Goal: Check status: Check status

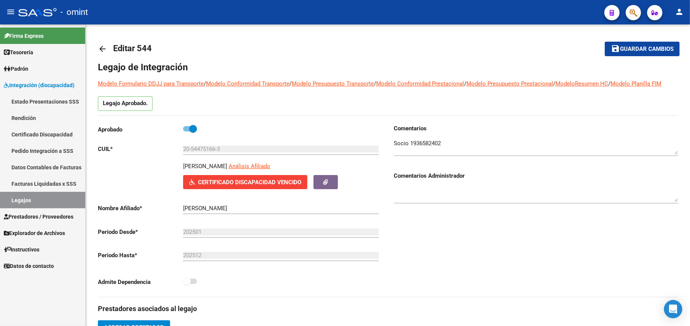
scroll to position [8, 0]
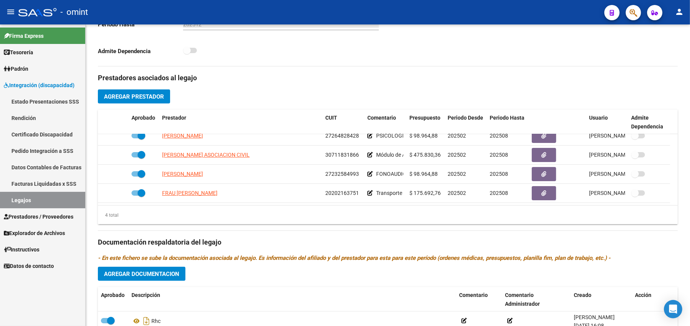
click at [20, 198] on link "Legajos" at bounding box center [42, 200] width 85 height 16
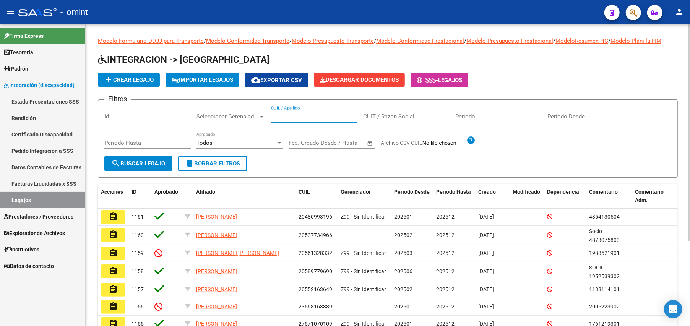
click at [306, 114] on input "CUIL / Apellido" at bounding box center [314, 116] width 86 height 7
type input "20587858356"
click at [140, 162] on span "search Buscar Legajo" at bounding box center [138, 163] width 54 height 7
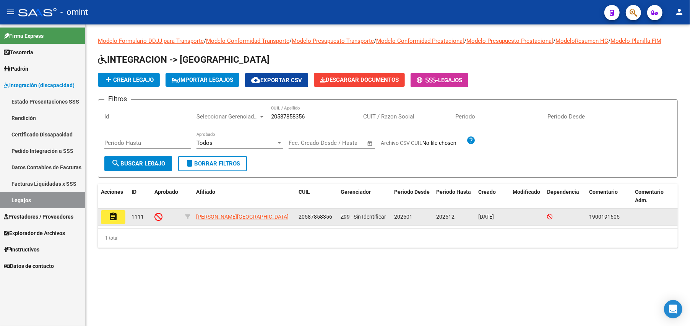
click at [114, 215] on mat-icon "assignment" at bounding box center [113, 216] width 9 height 9
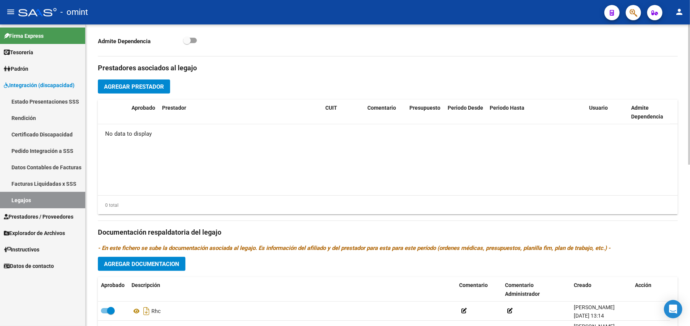
scroll to position [347, 0]
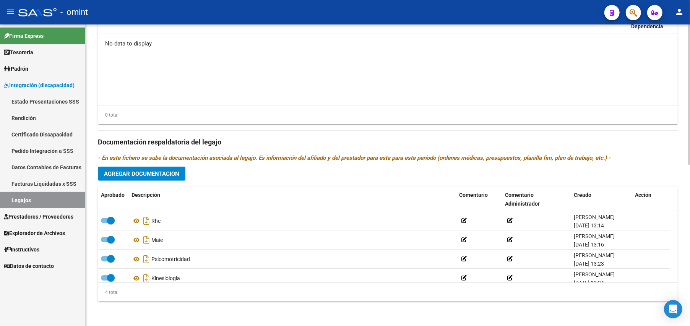
click at [478, 63] on datatable-body "No data to display" at bounding box center [388, 69] width 580 height 71
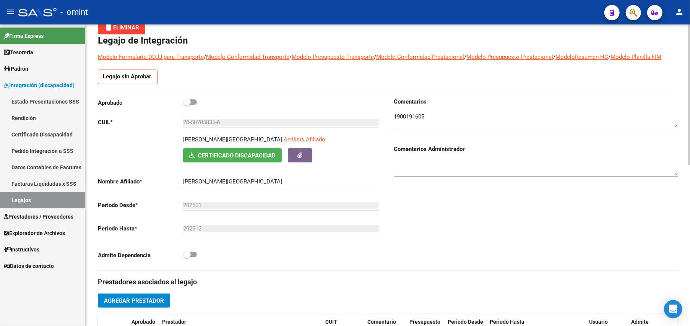
scroll to position [0, 0]
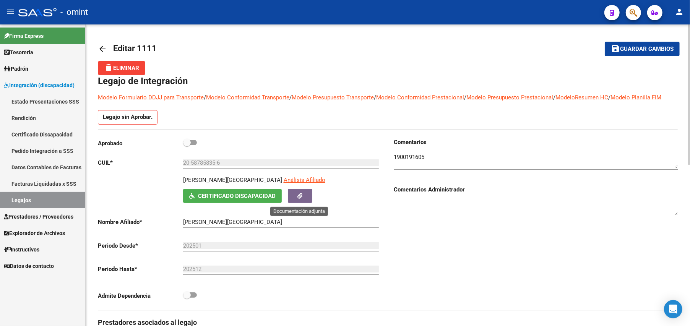
click at [301, 192] on button "button" at bounding box center [300, 196] width 24 height 14
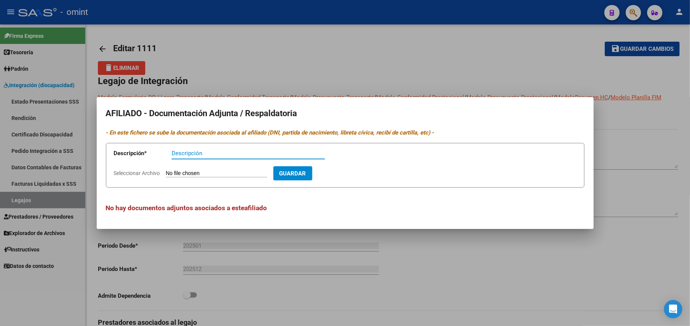
click at [540, 42] on div at bounding box center [345, 163] width 690 height 326
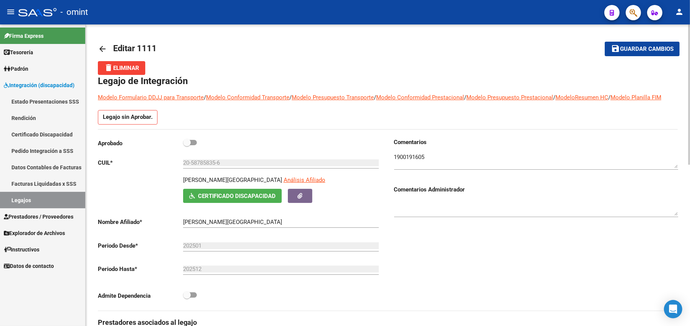
scroll to position [102, 0]
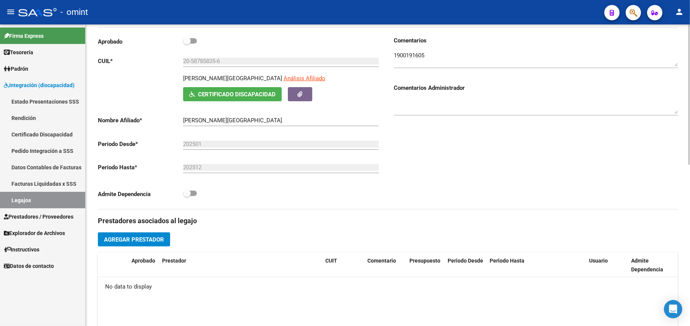
click at [550, 172] on div "Comentarios Comentarios Administrador" at bounding box center [533, 122] width 290 height 173
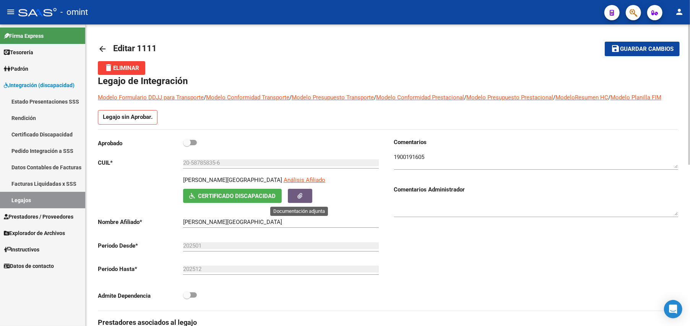
click at [298, 197] on icon "button" at bounding box center [300, 196] width 5 height 6
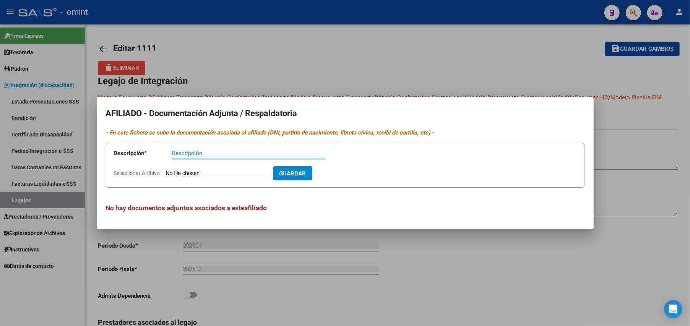
click at [634, 116] on div at bounding box center [345, 163] width 690 height 326
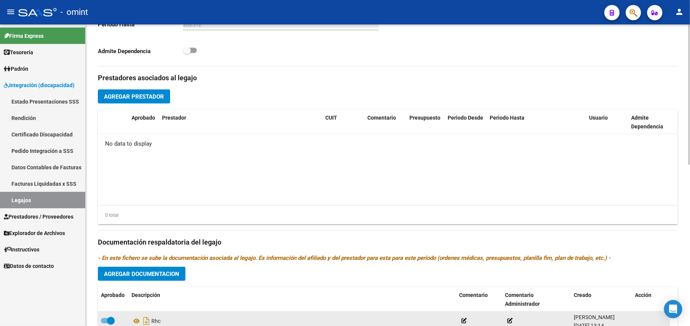
scroll to position [296, 0]
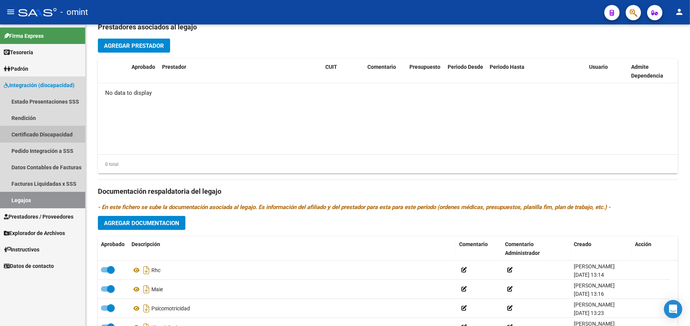
click at [34, 133] on link "Certificado Discapacidad" at bounding box center [42, 134] width 85 height 16
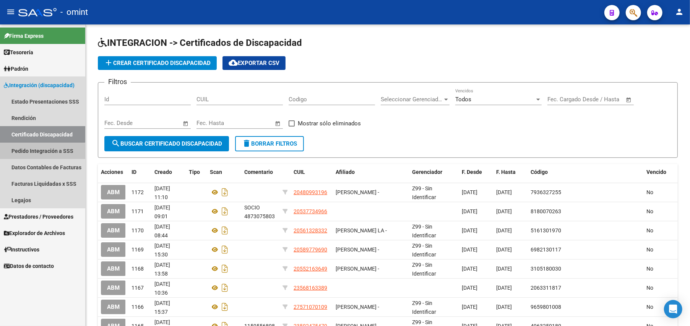
click at [31, 155] on link "Pedido Integración a SSS" at bounding box center [42, 151] width 85 height 16
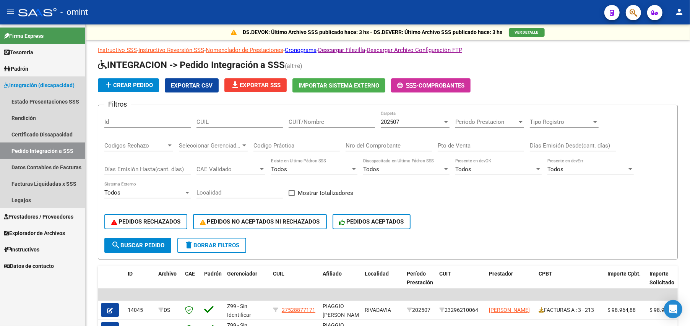
click at [34, 147] on link "Pedido Integración a SSS" at bounding box center [42, 151] width 85 height 16
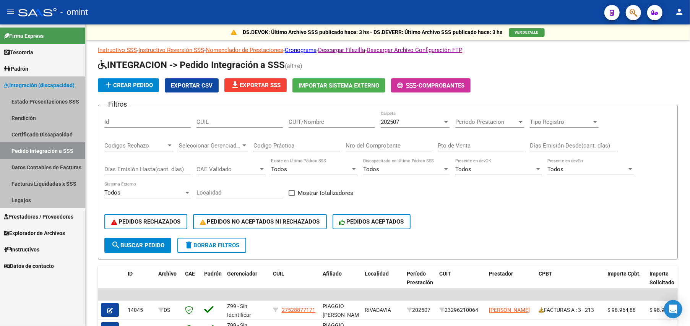
click at [34, 147] on link "Pedido Integración a SSS" at bounding box center [42, 151] width 85 height 16
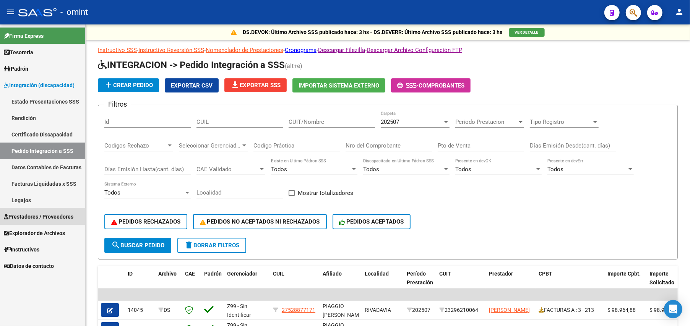
click at [25, 215] on span "Prestadores / Proveedores" at bounding box center [39, 217] width 70 height 8
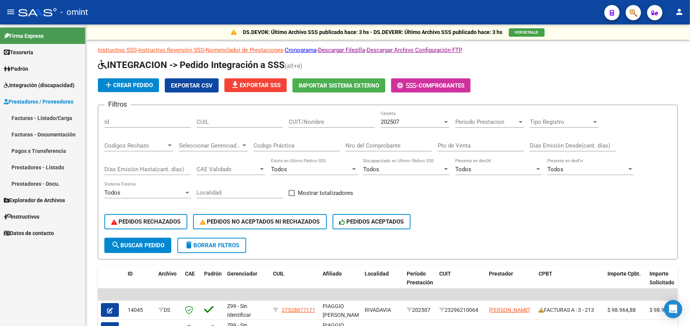
click at [36, 84] on span "Integración (discapacidad)" at bounding box center [39, 85] width 71 height 8
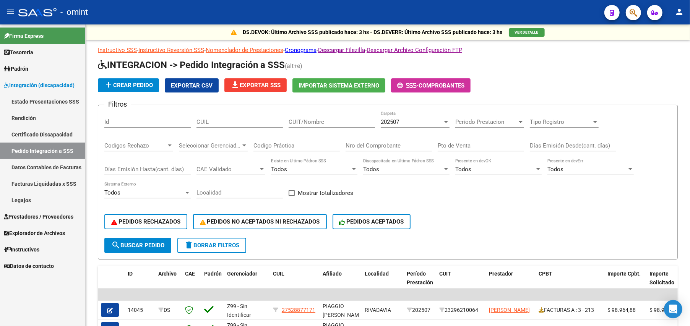
click at [44, 184] on link "Facturas Liquidadas x SSS" at bounding box center [42, 184] width 85 height 16
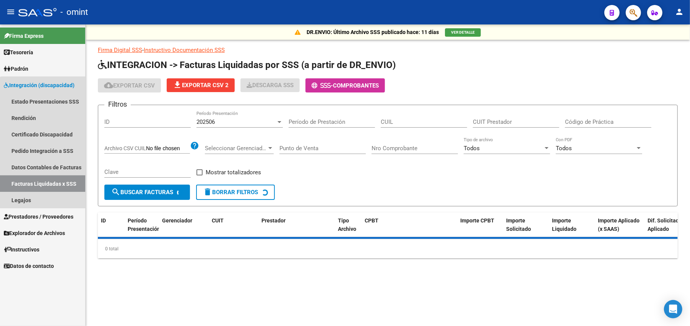
click at [44, 185] on link "Facturas Liquidadas x SSS" at bounding box center [42, 184] width 85 height 16
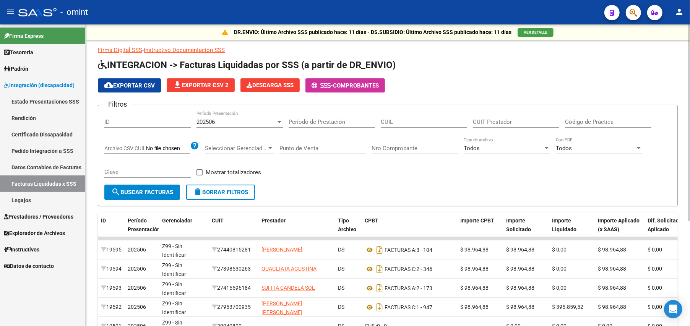
click at [216, 117] on div "202506 Período Presentación" at bounding box center [240, 119] width 86 height 16
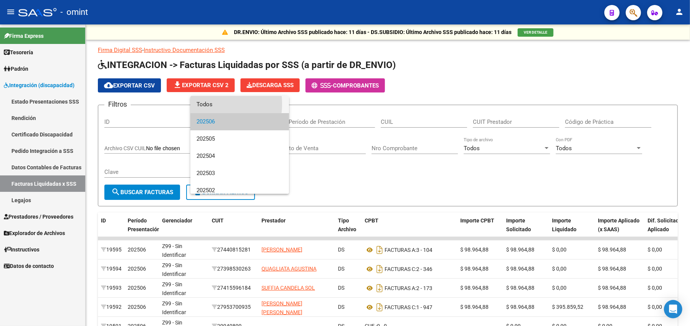
click at [206, 104] on span "Todos" at bounding box center [240, 104] width 86 height 17
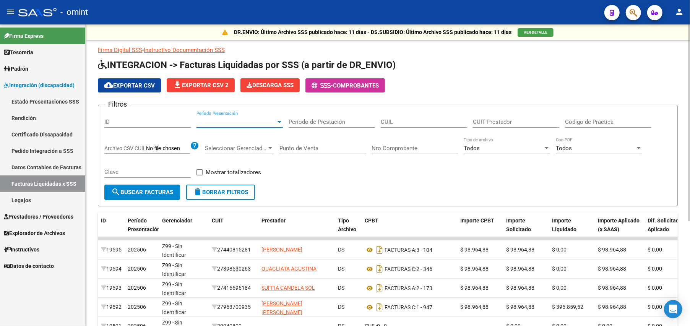
click at [322, 119] on input "Período de Prestación" at bounding box center [332, 122] width 86 height 7
click at [221, 123] on span "Período Presentación" at bounding box center [237, 122] width 80 height 7
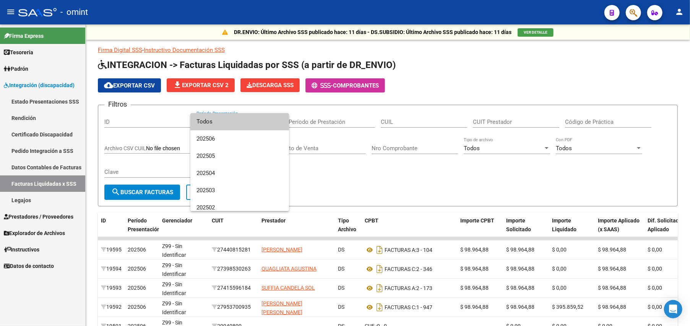
click at [401, 120] on div at bounding box center [345, 163] width 690 height 326
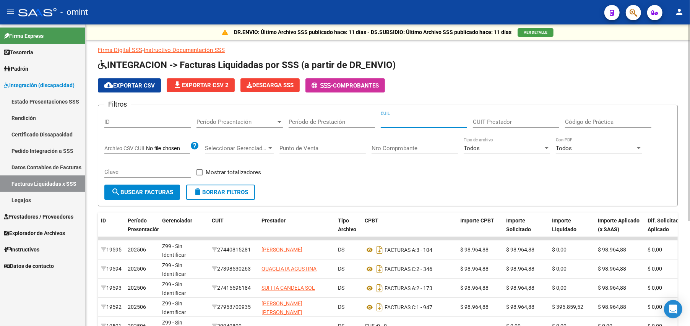
click at [401, 120] on input "CUIL" at bounding box center [424, 122] width 86 height 7
type input "20-58785835-6"
click at [149, 190] on span "search Buscar Facturas" at bounding box center [142, 192] width 62 height 7
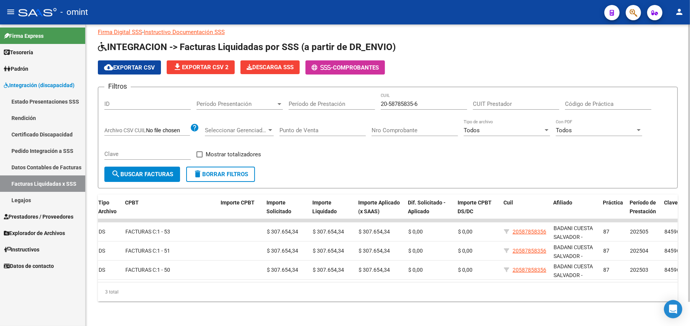
scroll to position [0, 280]
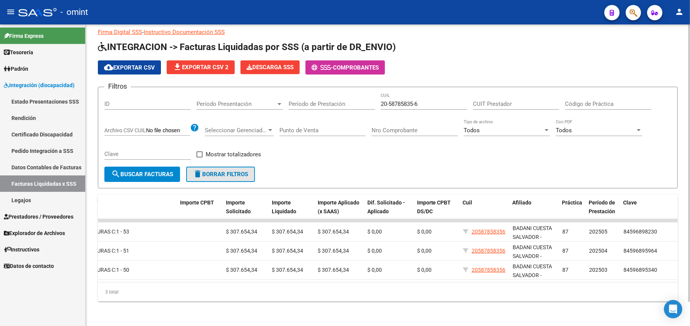
click at [222, 171] on span "delete Borrar Filtros" at bounding box center [220, 174] width 55 height 7
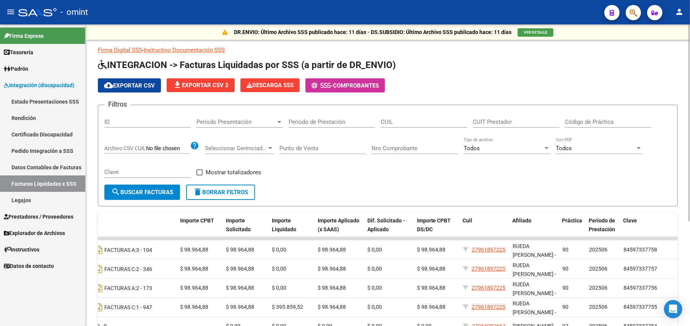
click at [487, 119] on input "CUIT Prestador" at bounding box center [516, 122] width 86 height 7
click at [27, 201] on link "Legajos" at bounding box center [42, 200] width 85 height 16
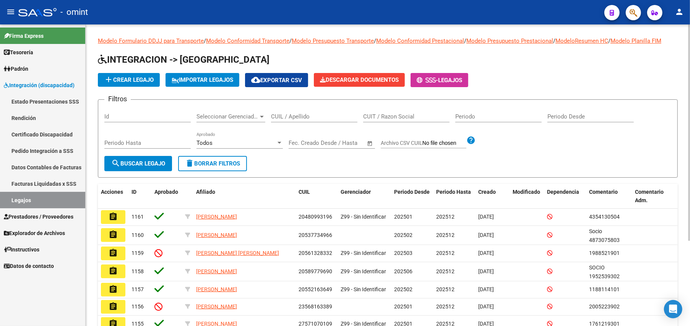
click at [282, 118] on input "CUIL / Apellido" at bounding box center [314, 116] width 86 height 7
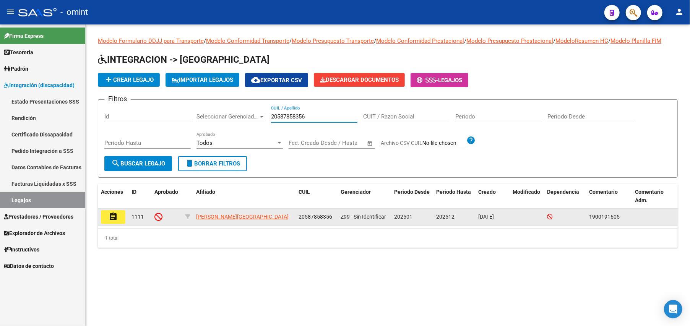
type input "20587858356"
click at [120, 218] on button "assignment" at bounding box center [113, 217] width 24 height 14
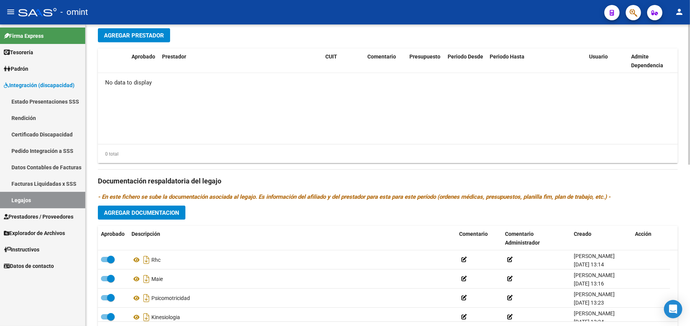
scroll to position [347, 0]
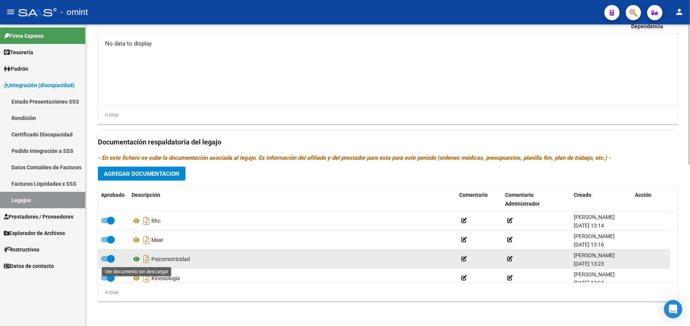
click at [136, 261] on icon at bounding box center [137, 259] width 10 height 9
